Goal: Entertainment & Leisure: Consume media (video, audio)

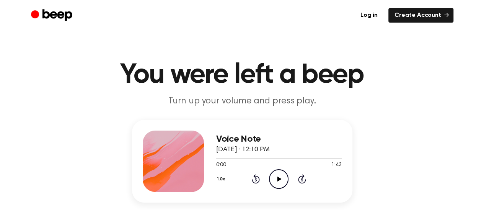
click at [277, 173] on icon "Play Audio" at bounding box center [279, 179] width 20 height 20
drag, startPoint x: 219, startPoint y: 157, endPoint x: 269, endPoint y: 154, distance: 50.6
click at [269, 155] on div at bounding box center [278, 158] width 125 height 6
click at [277, 174] on icon "Pause Audio" at bounding box center [279, 179] width 20 height 20
click at [277, 174] on icon "Play Audio" at bounding box center [279, 179] width 20 height 20
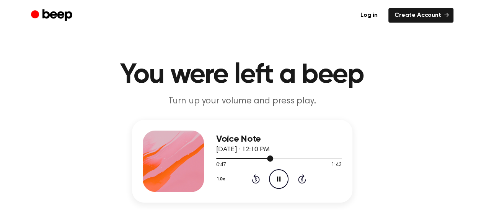
drag, startPoint x: 271, startPoint y: 157, endPoint x: 282, endPoint y: 157, distance: 10.7
click at [282, 157] on div at bounding box center [278, 158] width 125 height 6
click at [353, 201] on div "Voice Note [DATE] · 12:10 PM 0:55 1:43 Your browser does not support the [objec…" at bounding box center [242, 179] width 466 height 119
click at [305, 158] on div at bounding box center [278, 158] width 125 height 6
